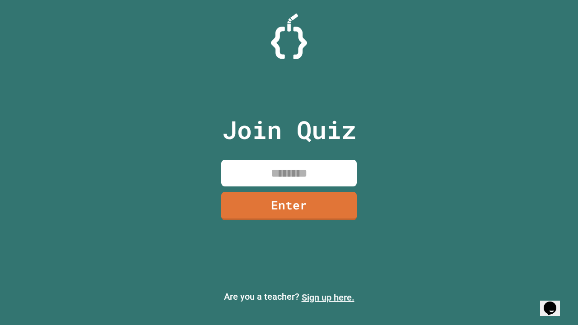
click at [328, 298] on link "Sign up here." at bounding box center [328, 297] width 53 height 11
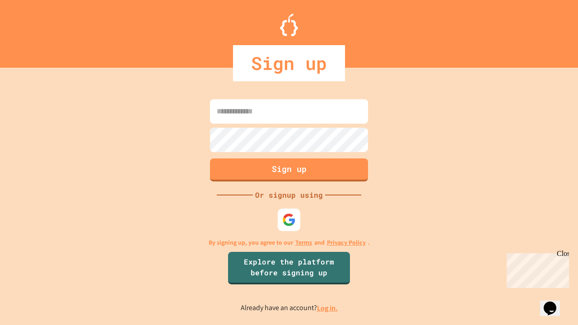
click at [328, 308] on link "Log in." at bounding box center [327, 308] width 21 height 9
